Goal: Information Seeking & Learning: Compare options

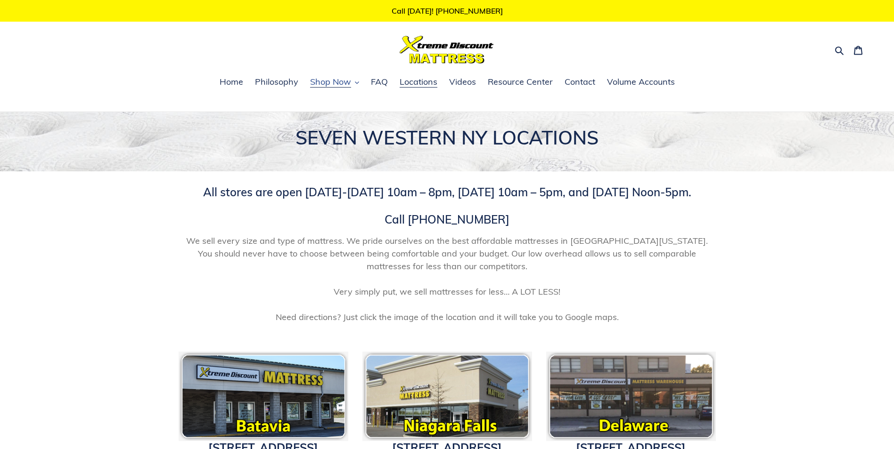
click at [340, 82] on span "Shop Now" at bounding box center [330, 81] width 41 height 11
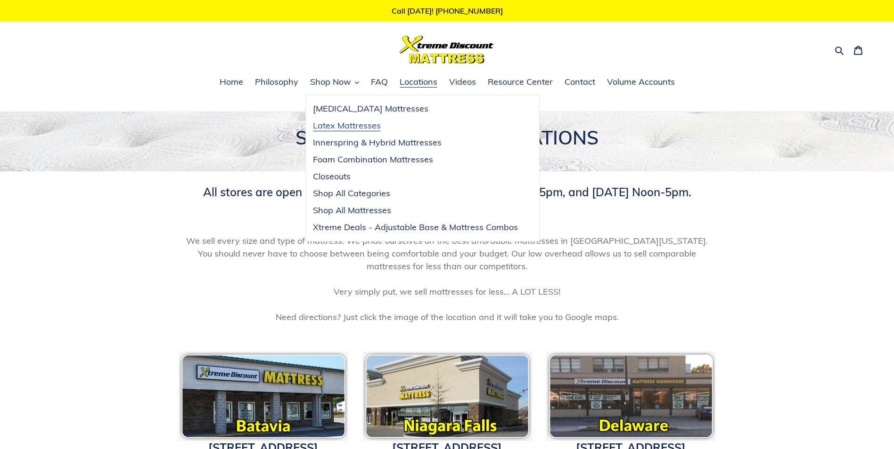
click at [348, 125] on span "Latex Mattresses" at bounding box center [347, 125] width 68 height 11
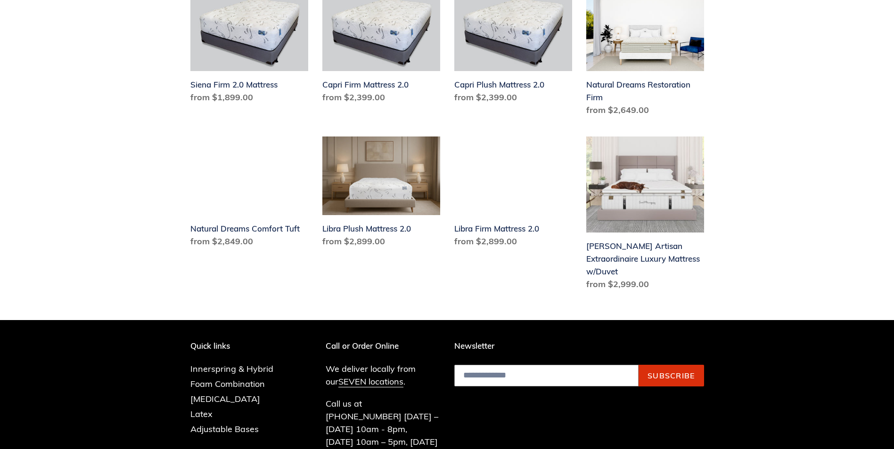
scroll to position [801, 0]
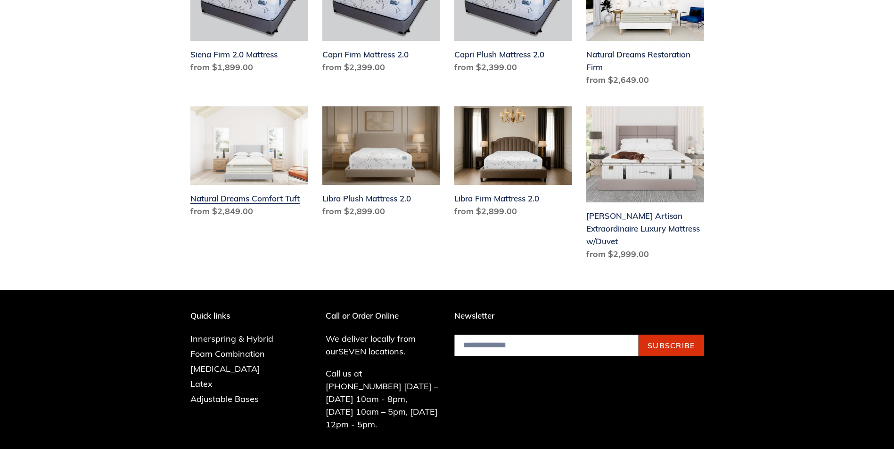
click at [265, 186] on link "Natural Dreams Comfort Tuft" at bounding box center [249, 163] width 118 height 115
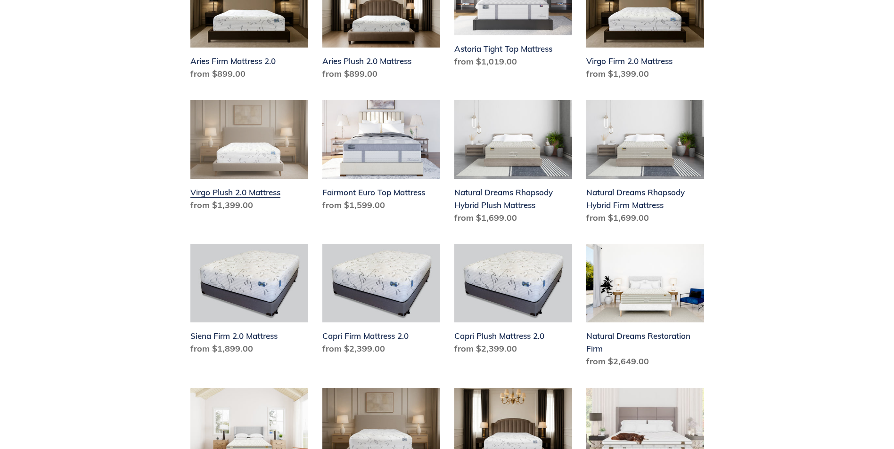
scroll to position [518, 0]
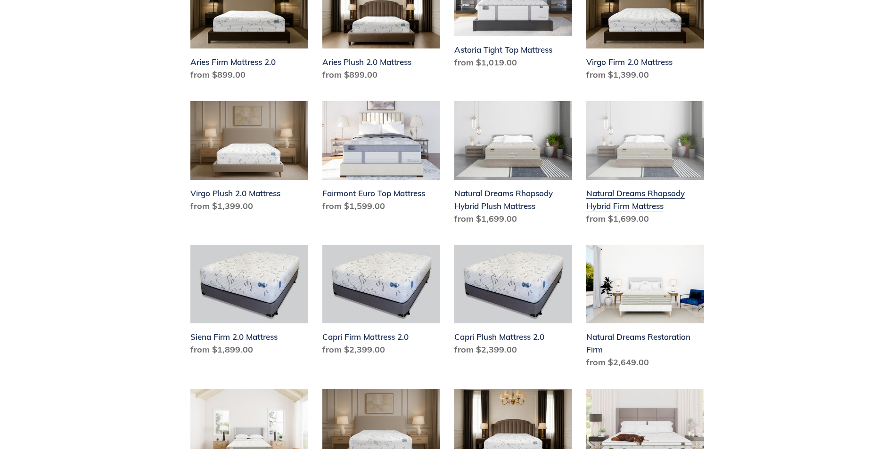
click at [600, 181] on link "Natural Dreams Rhapsody Hybrid Firm Mattress" at bounding box center [645, 165] width 118 height 128
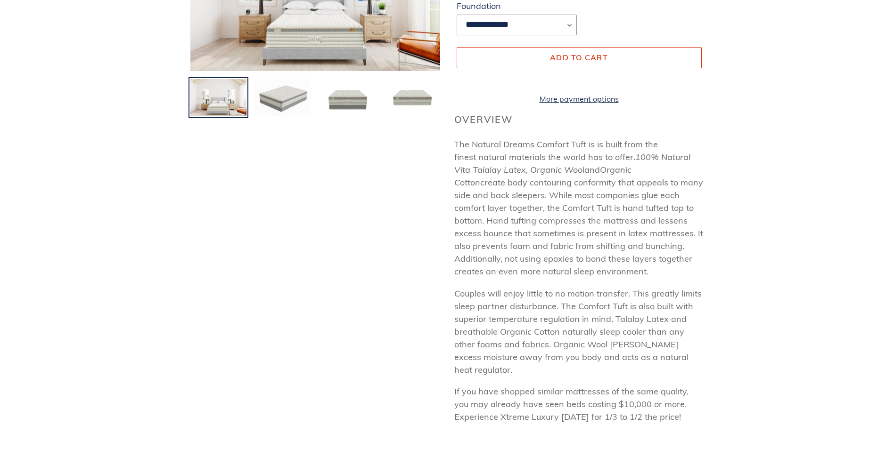
scroll to position [236, 0]
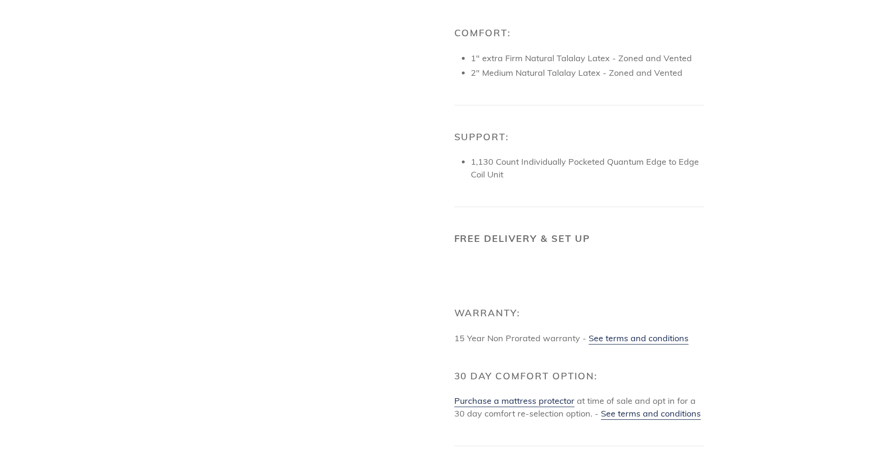
scroll to position [1366, 0]
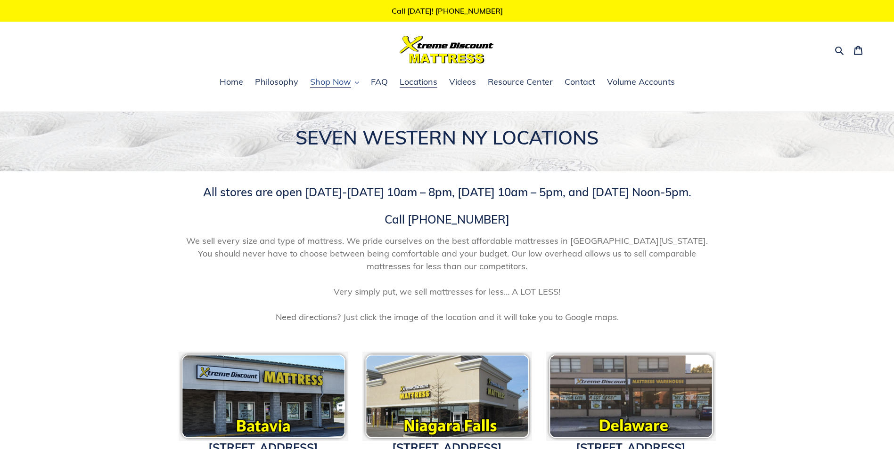
click at [318, 82] on span "Shop Now" at bounding box center [330, 81] width 41 height 11
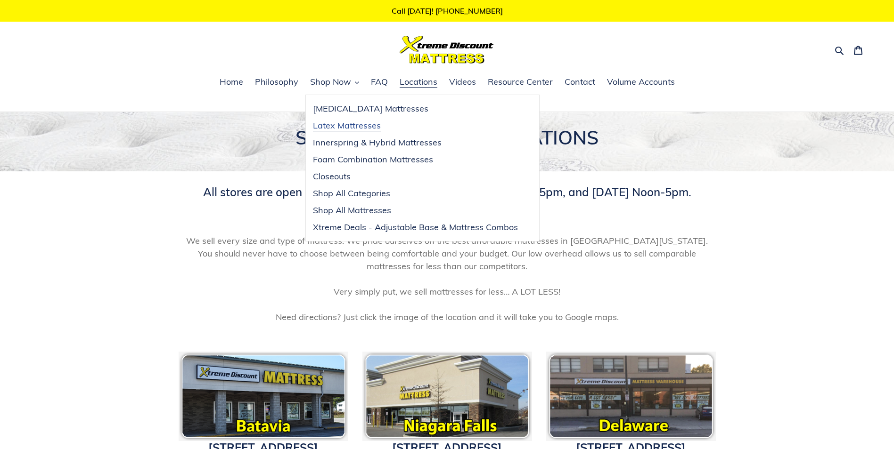
click at [354, 125] on span "Latex Mattresses" at bounding box center [347, 125] width 68 height 11
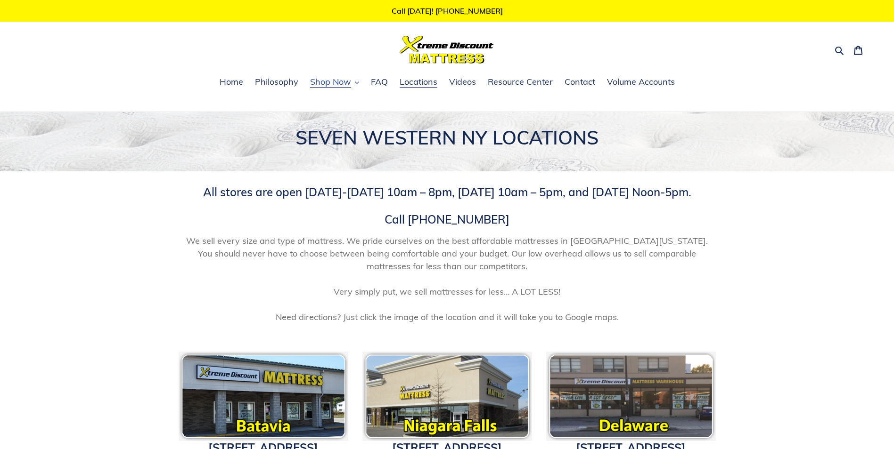
click at [323, 83] on span "Shop Now" at bounding box center [330, 81] width 41 height 11
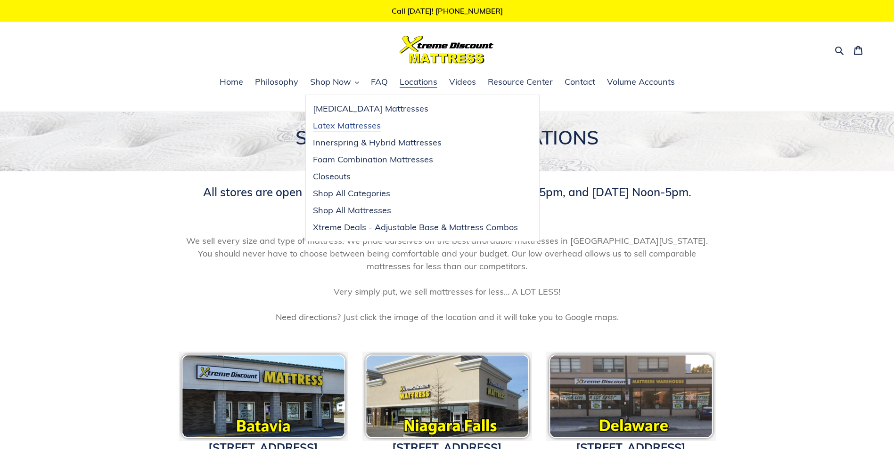
click at [349, 126] on span "Latex Mattresses" at bounding box center [347, 125] width 68 height 11
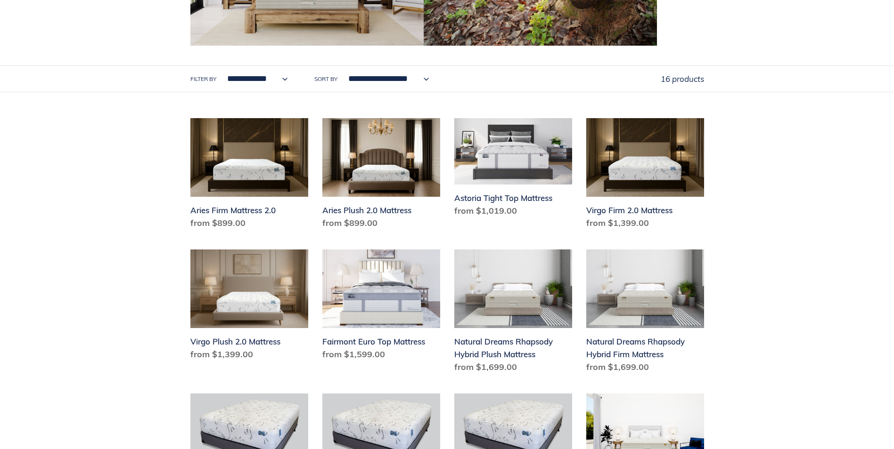
scroll to position [377, 0]
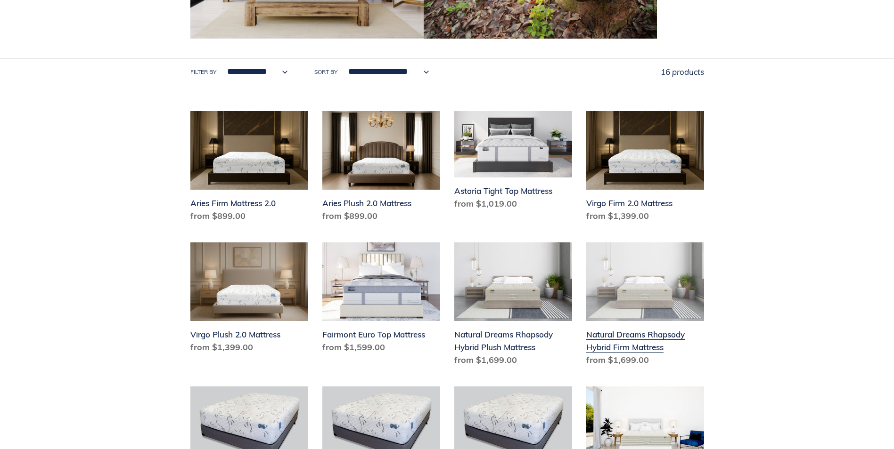
click at [624, 335] on link "Natural Dreams Rhapsody Hybrid Firm Mattress" at bounding box center [645, 307] width 118 height 128
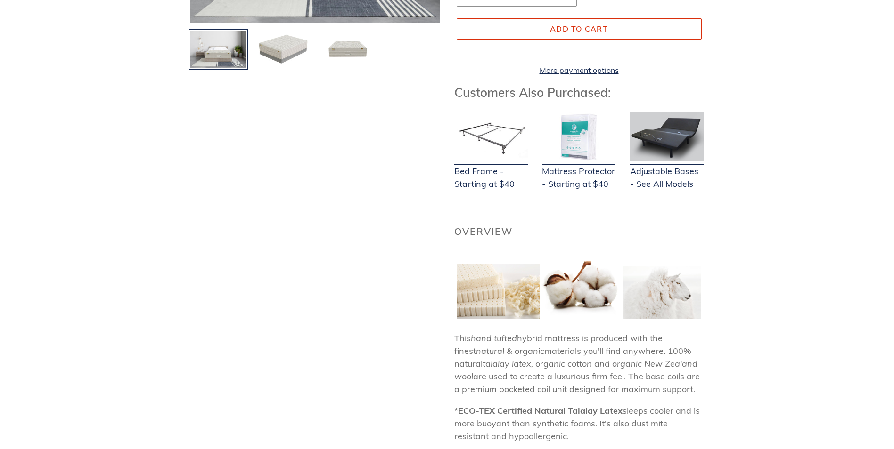
scroll to position [283, 0]
